Goal: Find contact information: Find contact information

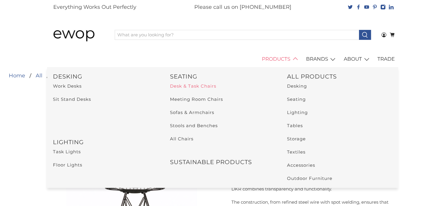
click at [195, 86] on link "Desk & Task Chairs" at bounding box center [193, 86] width 46 height 6
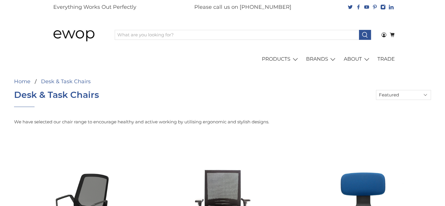
select select "price-ascending"
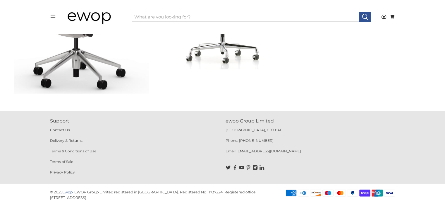
scroll to position [1500, 0]
drag, startPoint x: 274, startPoint y: 152, endPoint x: 237, endPoint y: 148, distance: 37.1
click at [237, 148] on p "Email: [EMAIL_ADDRESS][DOMAIN_NAME]" at bounding box center [311, 153] width 170 height 11
copy link "[EMAIL_ADDRESS][DOMAIN_NAME]"
